Goal: Information Seeking & Learning: Learn about a topic

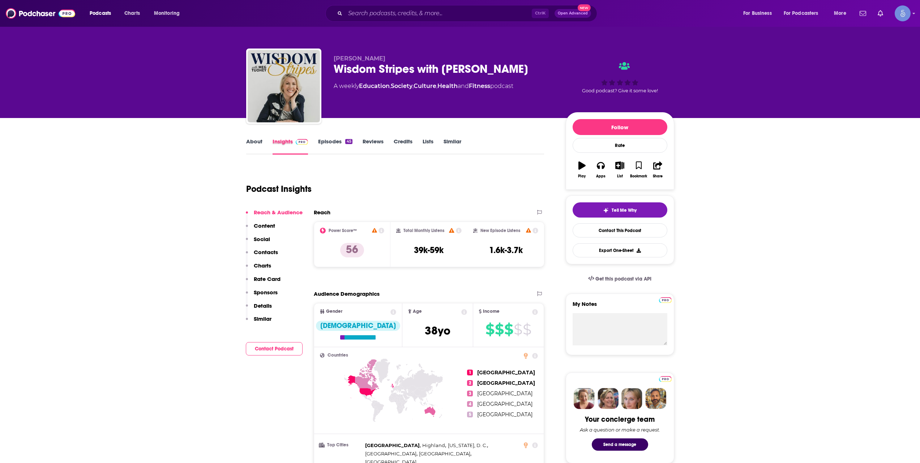
click at [313, 140] on div "Insights" at bounding box center [296, 146] width 46 height 17
click at [349, 149] on link "Episodes 45" at bounding box center [335, 146] width 34 height 17
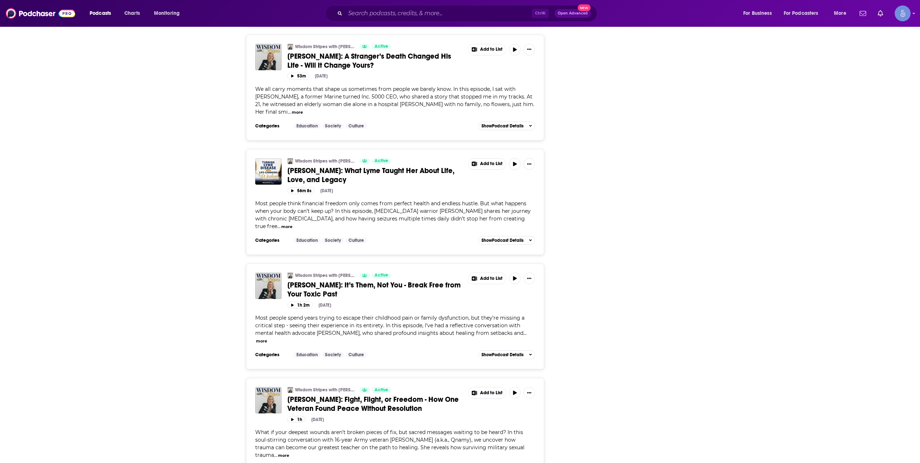
scroll to position [2552, 0]
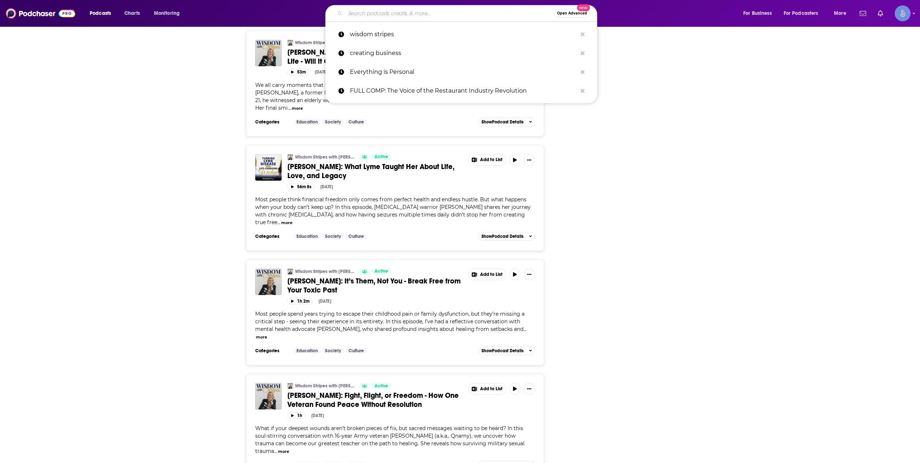
click at [456, 9] on input "Search podcasts, credits, & more..." at bounding box center [449, 14] width 209 height 12
paste input "The [PERSON_NAME] Podcast"
type input "The [PERSON_NAME] Podcast"
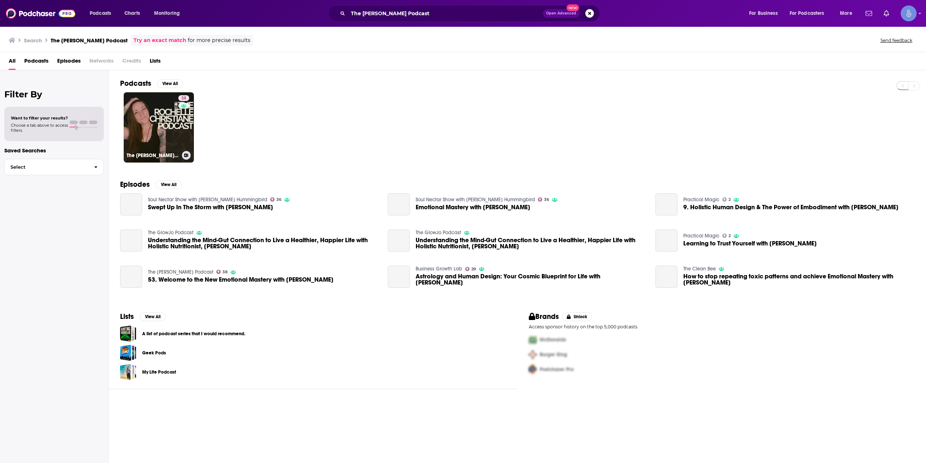
click at [154, 127] on link "38 The [PERSON_NAME] Podcast" at bounding box center [159, 127] width 70 height 70
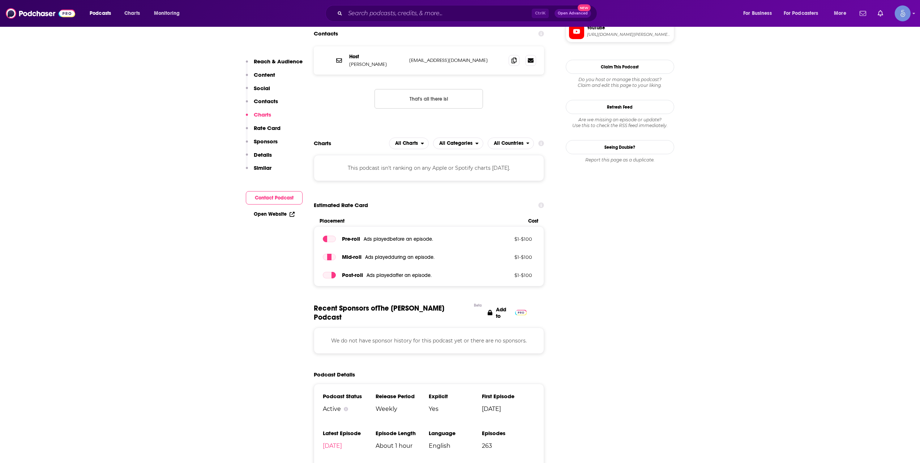
scroll to position [482, 0]
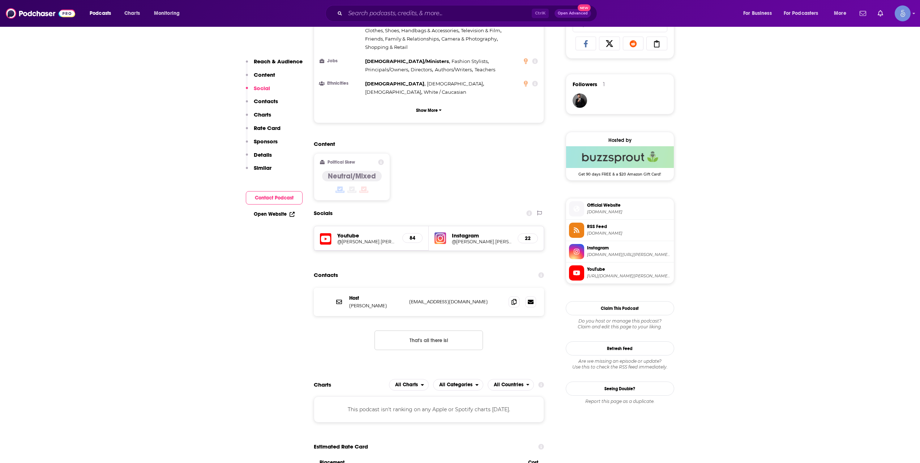
click at [451, 3] on div "Podcasts Charts Monitoring Ctrl K Open Advanced New For Business For Podcasters…" at bounding box center [460, 13] width 920 height 27
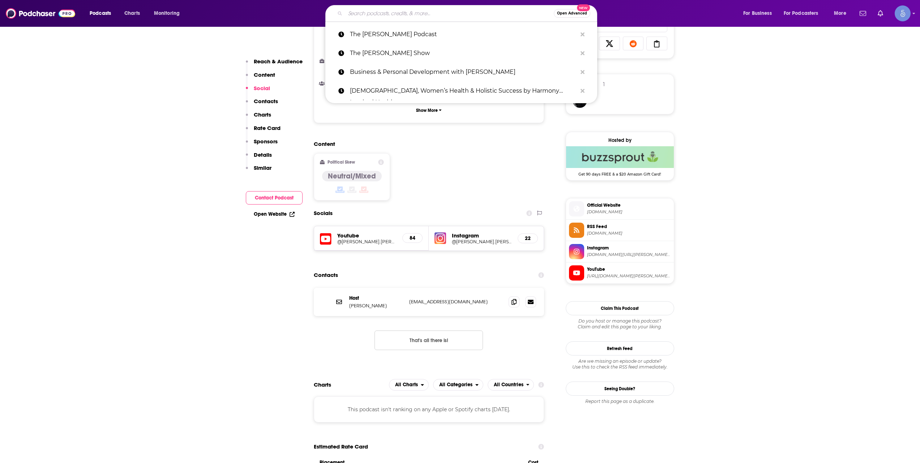
click at [472, 10] on input "Search podcasts, credits, & more..." at bounding box center [449, 14] width 209 height 12
paste input "All About Soul"
type input "All About Soul"
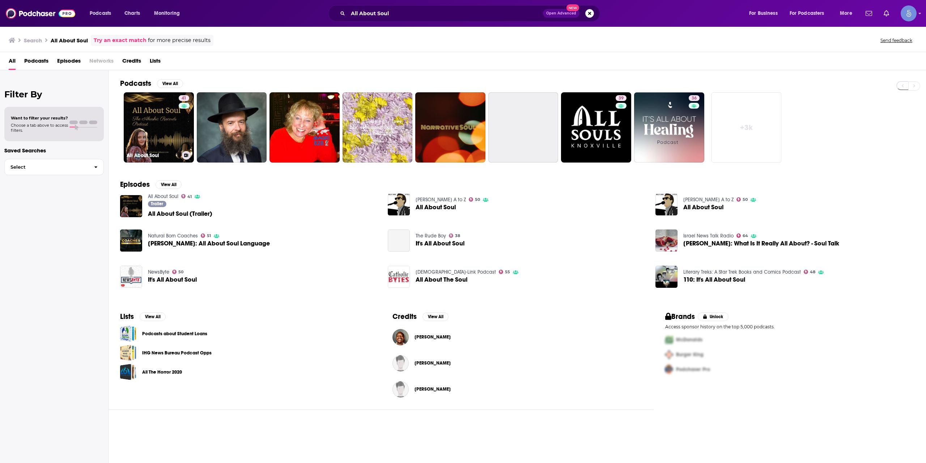
click at [154, 123] on link "41 All About Soul" at bounding box center [159, 127] width 70 height 70
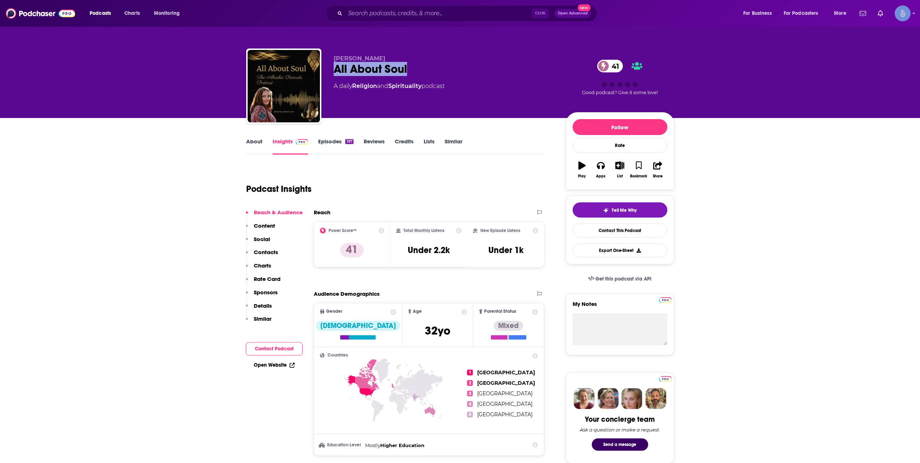
drag, startPoint x: 415, startPoint y: 64, endPoint x: 333, endPoint y: 72, distance: 83.1
click at [333, 72] on div "[PERSON_NAME] All About Soul 41 A daily Religion and Spirituality podcast 41 Go…" at bounding box center [460, 87] width 428 height 78
copy h2 "All About Soul"
click at [432, 20] on div "Ctrl K Open Advanced New" at bounding box center [461, 13] width 272 height 17
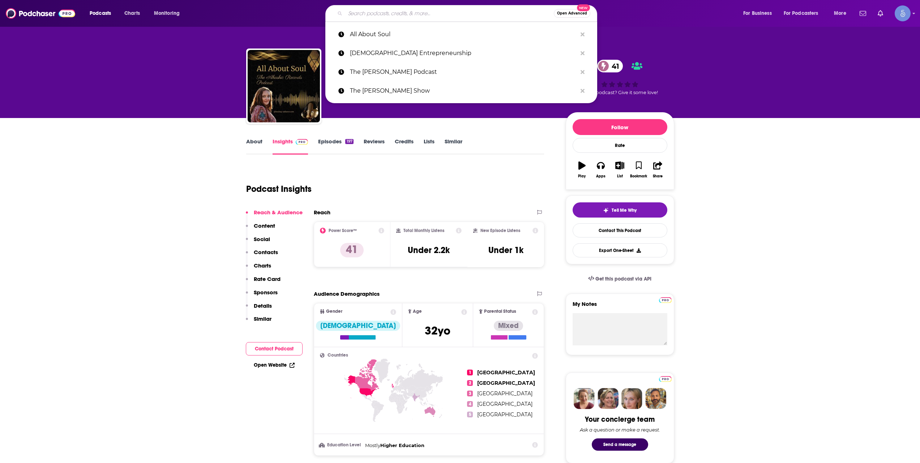
click at [436, 13] on input "Search podcasts, credits, & more..." at bounding box center [449, 14] width 209 height 12
paste input "Outer Limits Of Inner Truth Reborn"
type input "Outer Limits Of Inner Truth Reborn"
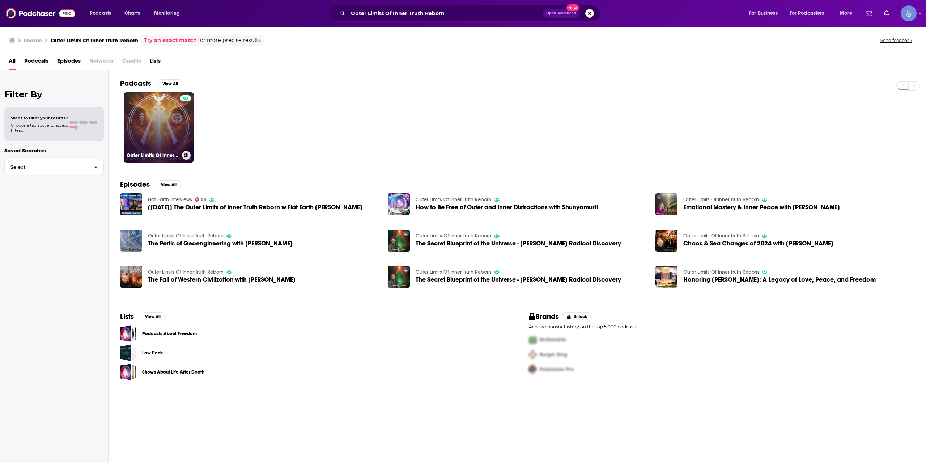
click at [176, 120] on link "Outer Limits Of Inner Truth Reborn" at bounding box center [159, 127] width 70 height 70
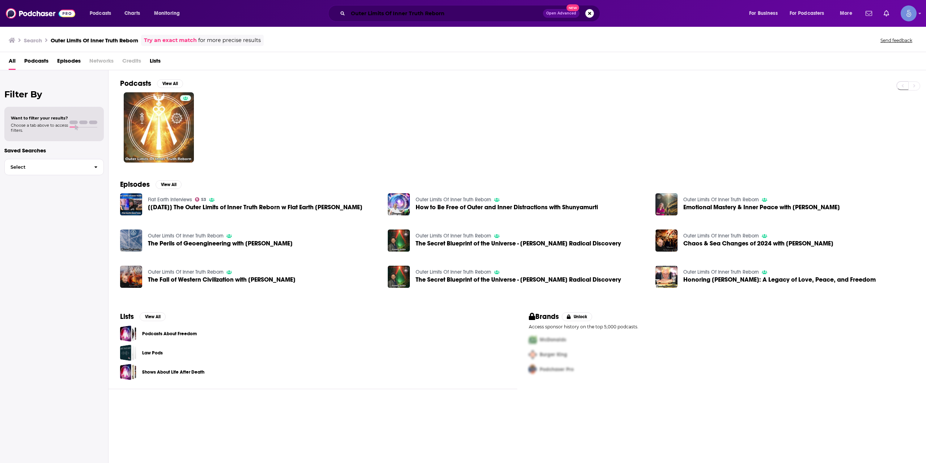
click at [427, 17] on input "Outer Limits Of Inner Truth Reborn" at bounding box center [445, 14] width 195 height 12
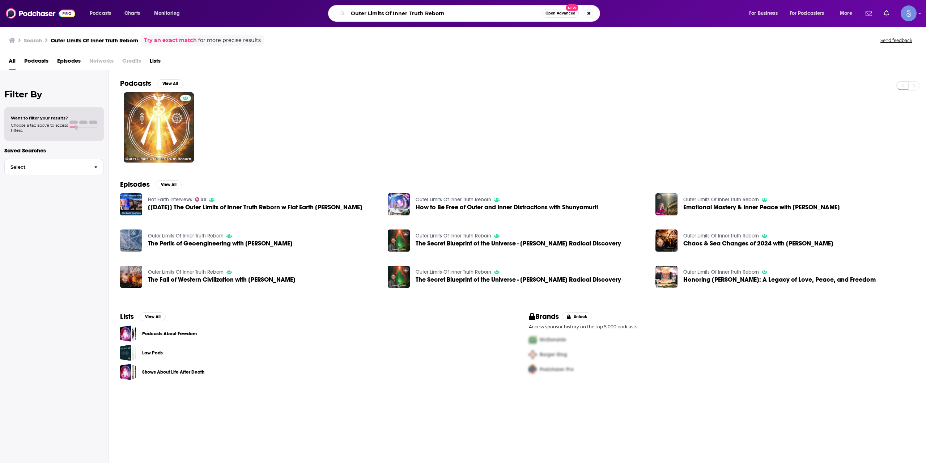
click at [427, 17] on input "Outer Limits Of Inner Truth Reborn" at bounding box center [445, 14] width 194 height 12
paste input "The School of Healing"
type input "The School of Healing"
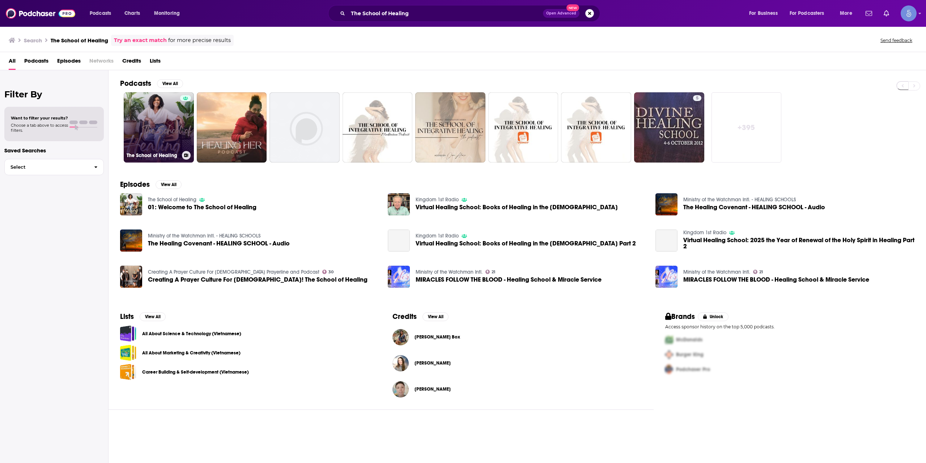
click at [176, 142] on link "The School of Healing" at bounding box center [159, 127] width 70 height 70
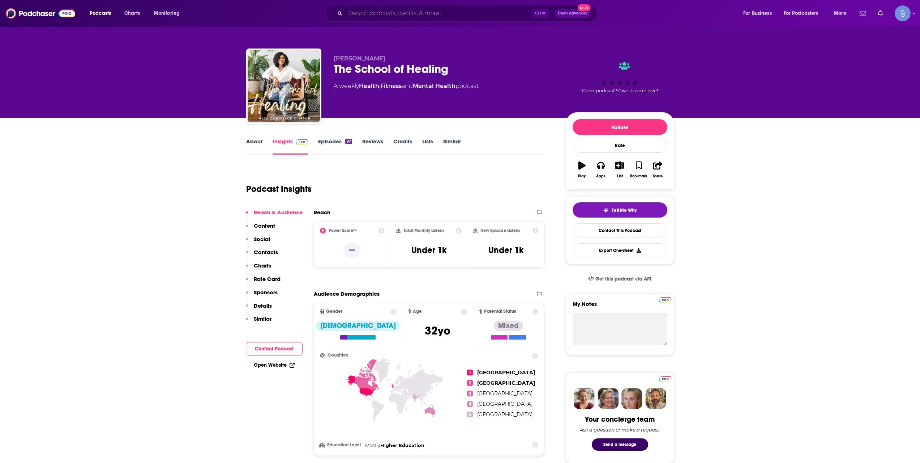
click at [432, 8] on input "Search podcasts, credits, & more..." at bounding box center [438, 14] width 187 height 12
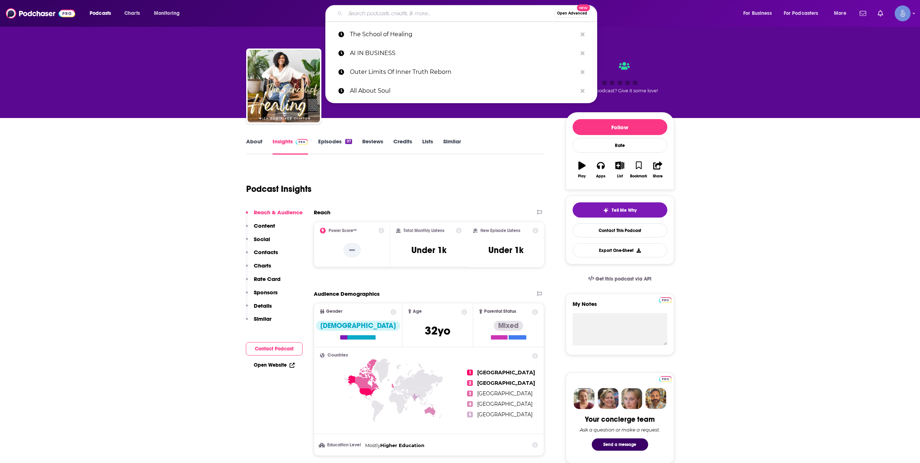
paste input "Wellness Radio with Dr. J"
type input "Wellness Radio with Dr. J"
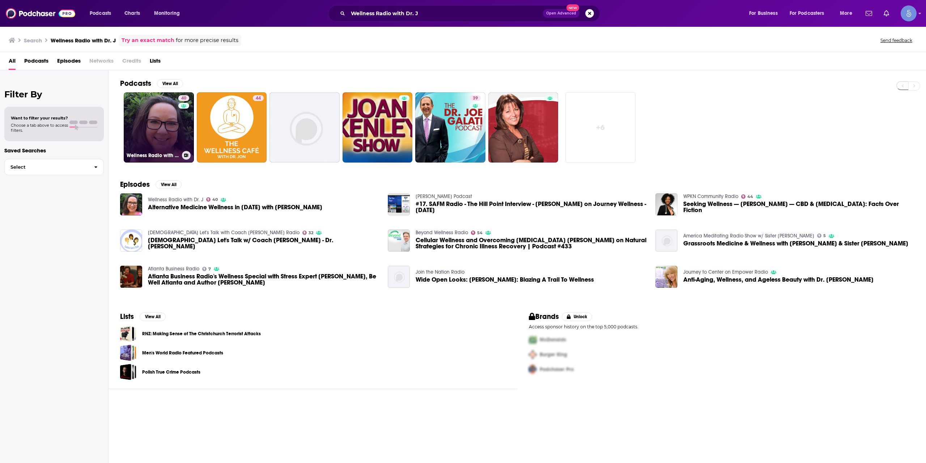
click at [188, 119] on div "40" at bounding box center [184, 123] width 13 height 56
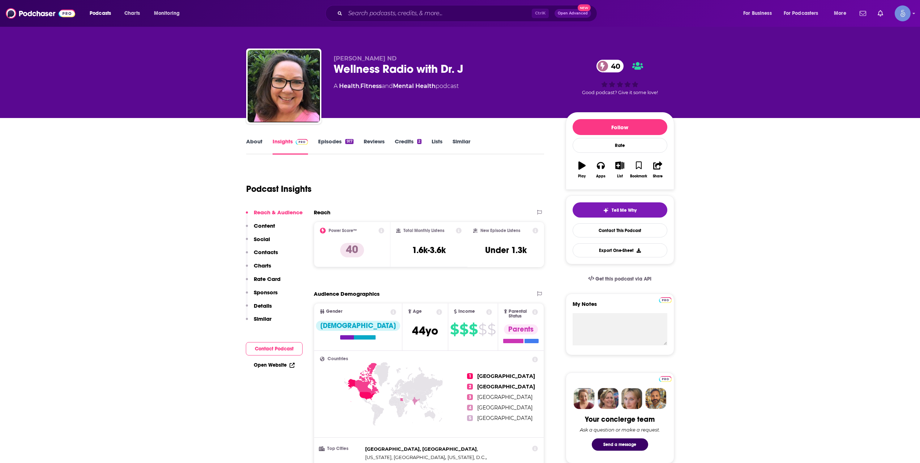
click at [248, 149] on link "About" at bounding box center [254, 146] width 16 height 17
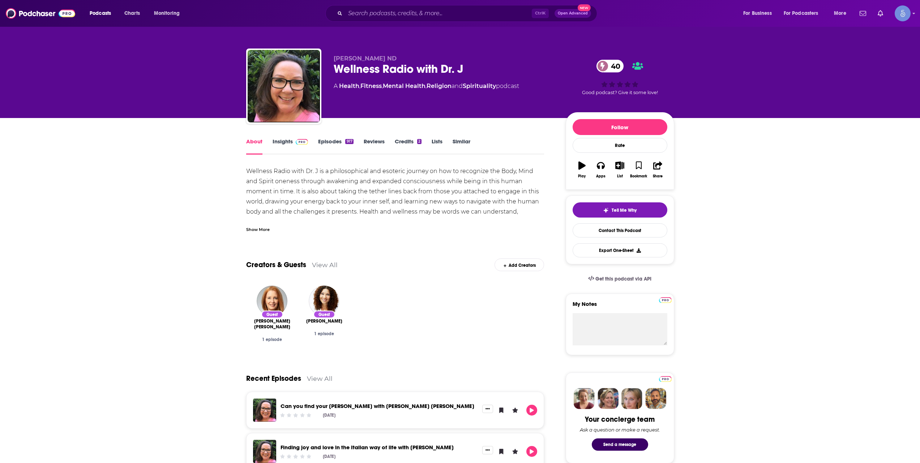
click at [332, 152] on link "Episodes 917" at bounding box center [335, 146] width 35 height 17
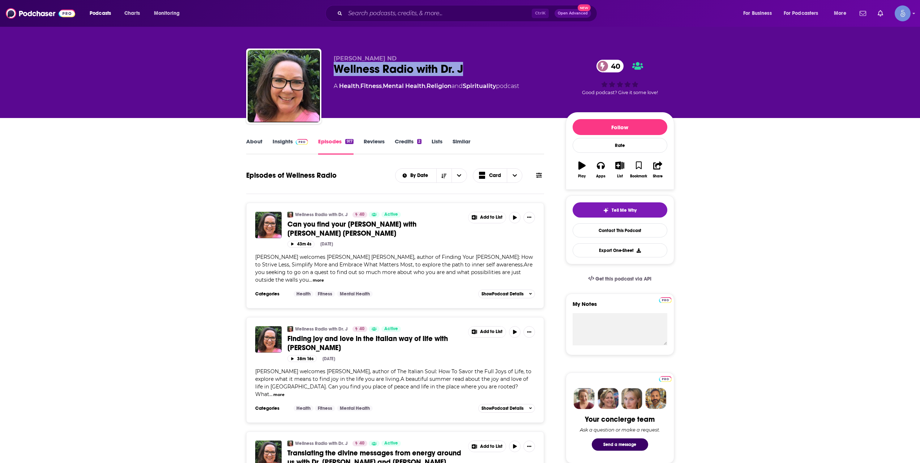
drag, startPoint x: 336, startPoint y: 67, endPoint x: 470, endPoint y: 68, distance: 134.2
click at [470, 68] on div "Wellness Radio with Dr. J 40" at bounding box center [444, 69] width 221 height 14
copy h2 "Wellness Radio with Dr. J"
click at [255, 143] on link "About" at bounding box center [254, 146] width 16 height 17
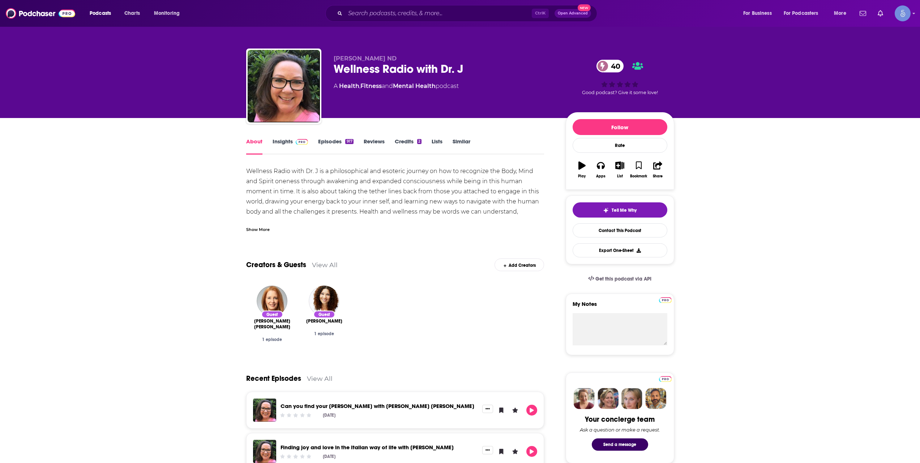
click at [273, 144] on link "Insights" at bounding box center [291, 146] width 36 height 17
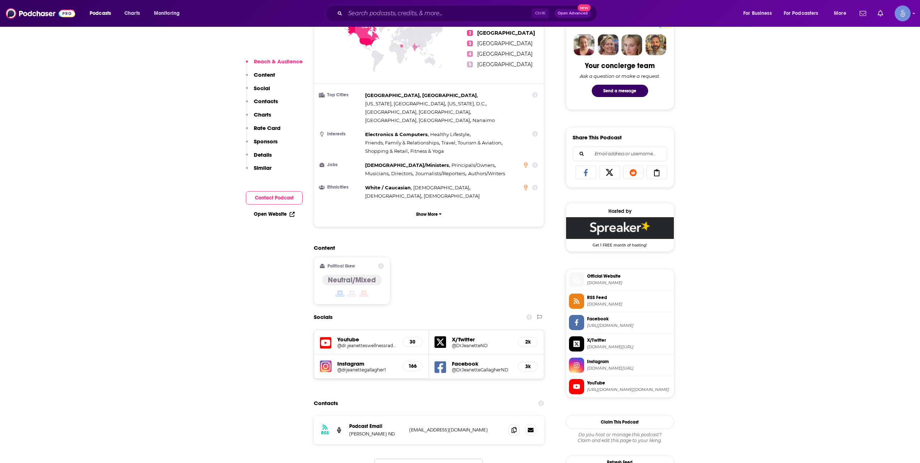
scroll to position [362, 0]
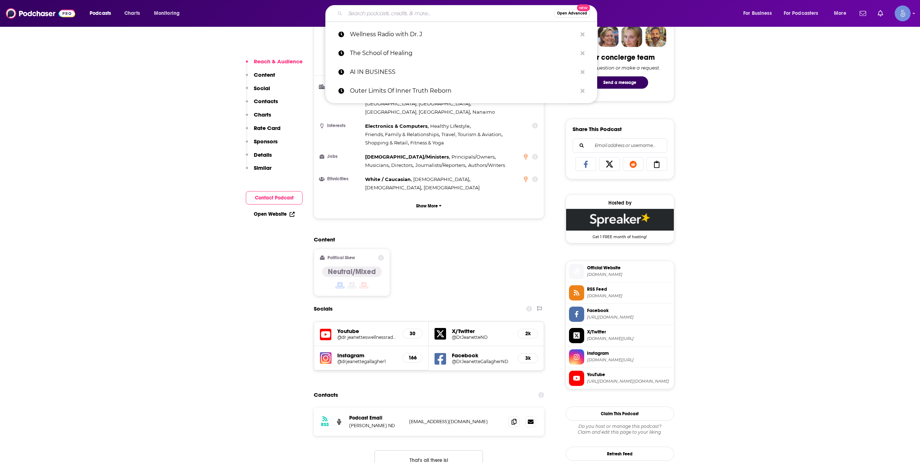
click at [383, 15] on input "Search podcasts, credits, & more..." at bounding box center [449, 14] width 209 height 12
paste input "Soul Elevation: Guiding Your [DATE] to [GEOGRAPHIC_DATA]"
type input "Soul Elevation: Guiding Your [DATE] to [GEOGRAPHIC_DATA]"
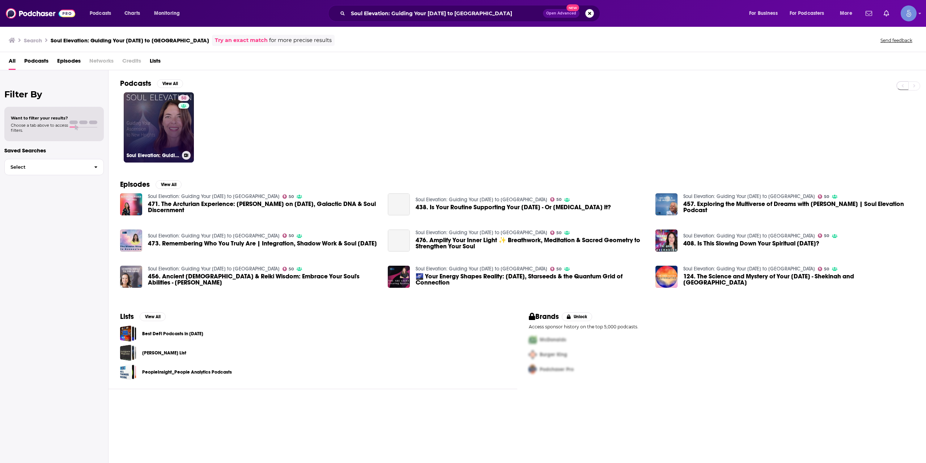
click at [161, 122] on link "50 Soul Elevation: Guiding Your [DATE] to [GEOGRAPHIC_DATA]" at bounding box center [159, 127] width 70 height 70
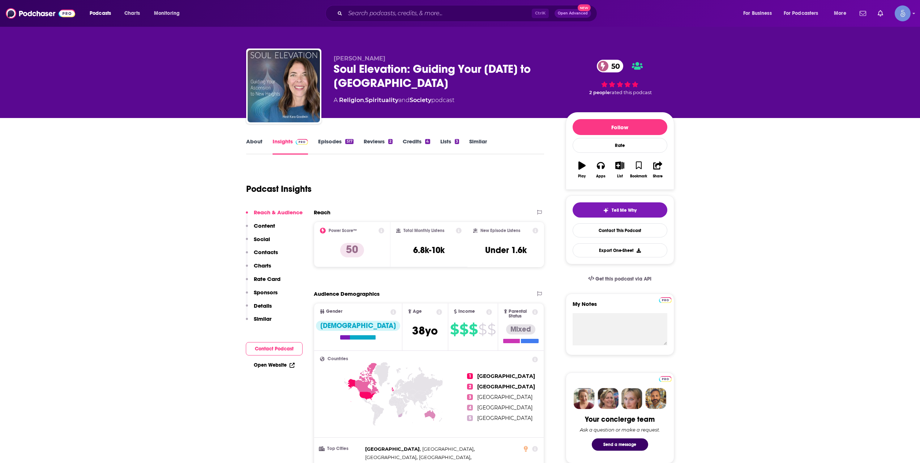
click at [417, 2] on div "Podcasts Charts Monitoring Ctrl K Open Advanced New For Business For Podcasters…" at bounding box center [460, 13] width 920 height 27
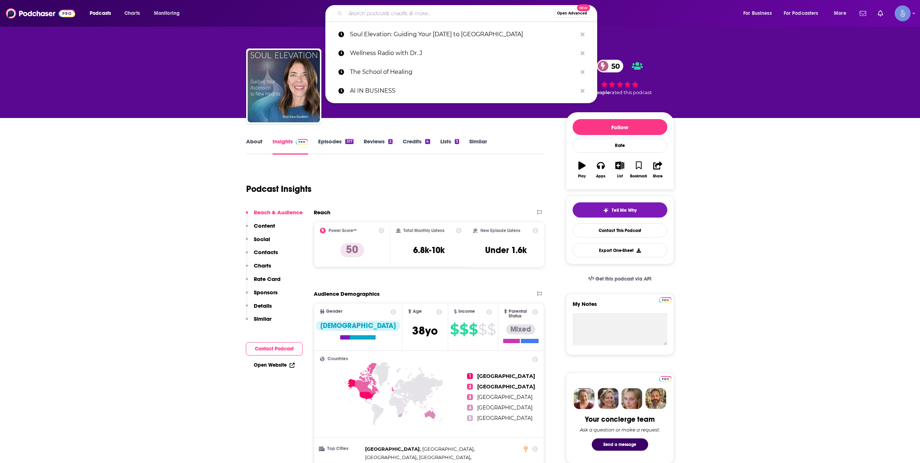
click at [411, 11] on input "Search podcasts, credits, & more..." at bounding box center [449, 14] width 209 height 12
paste input "Everything Is Energy"
type input "Everything Is Energy"
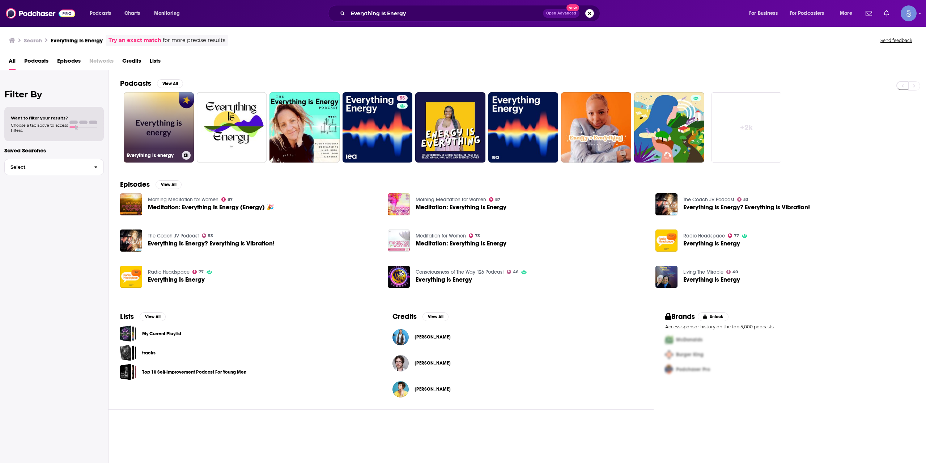
click at [192, 115] on link "Everything is energy" at bounding box center [159, 127] width 70 height 70
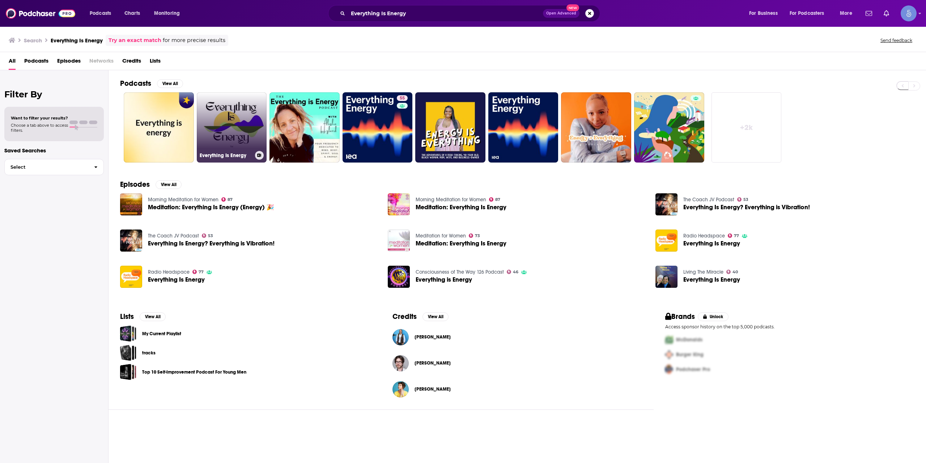
click at [239, 111] on link "Everything Is Energy" at bounding box center [232, 127] width 70 height 70
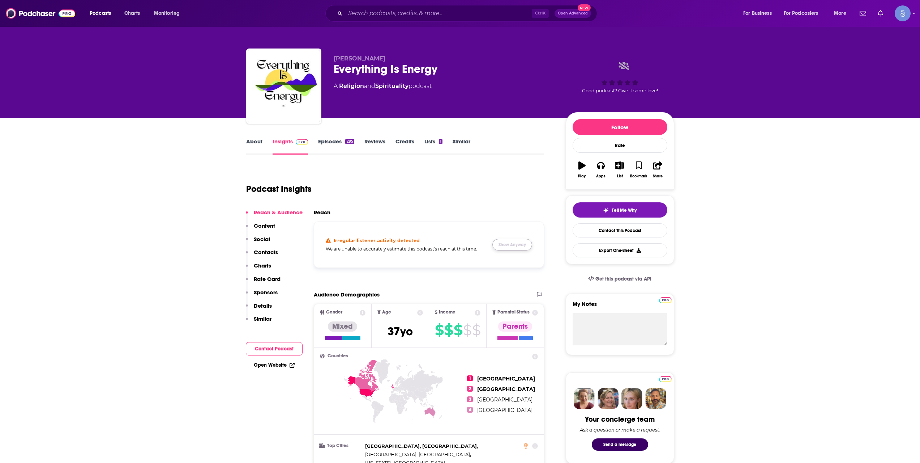
click at [523, 239] on button "Show Anyway" at bounding box center [513, 245] width 40 height 12
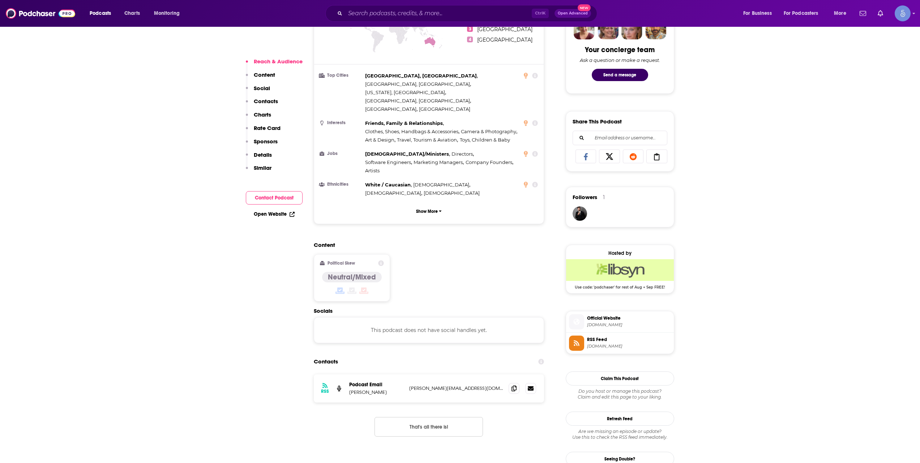
scroll to position [482, 0]
